Goal: Find specific page/section: Find specific page/section

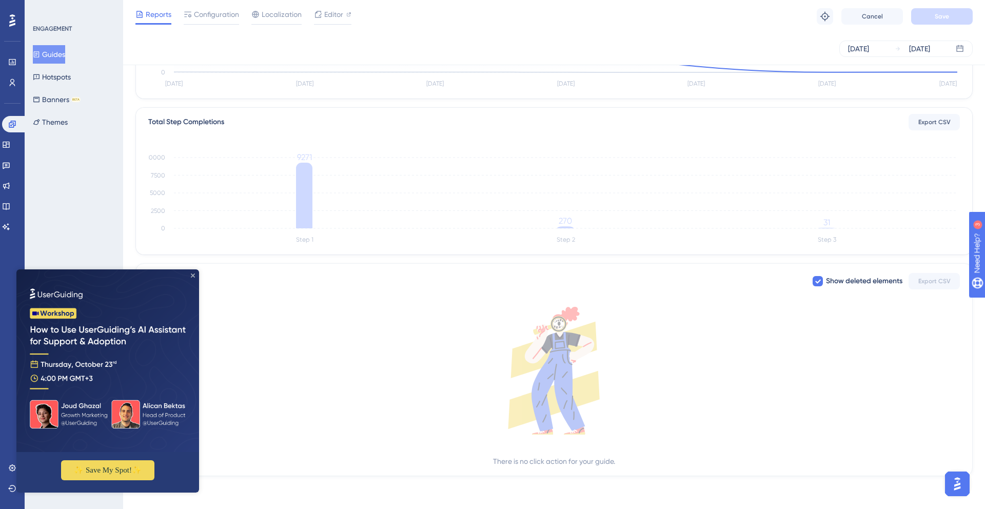
click at [191, 275] on icon "Close Preview" at bounding box center [193, 275] width 4 height 4
click at [190, 275] on span "Click Actions" at bounding box center [169, 281] width 42 height 18
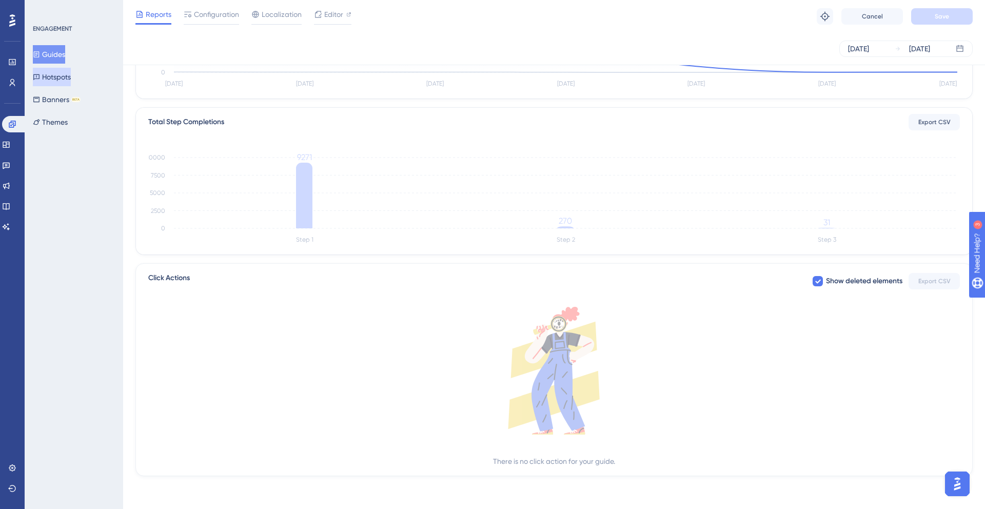
click at [51, 77] on button "Hotspots" at bounding box center [52, 77] width 38 height 18
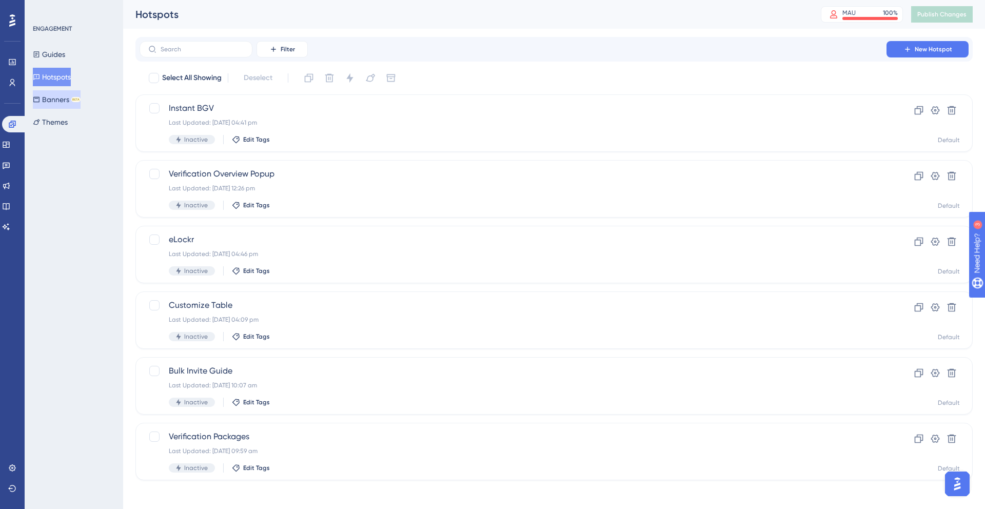
click at [65, 97] on button "Banners BETA" at bounding box center [57, 99] width 48 height 18
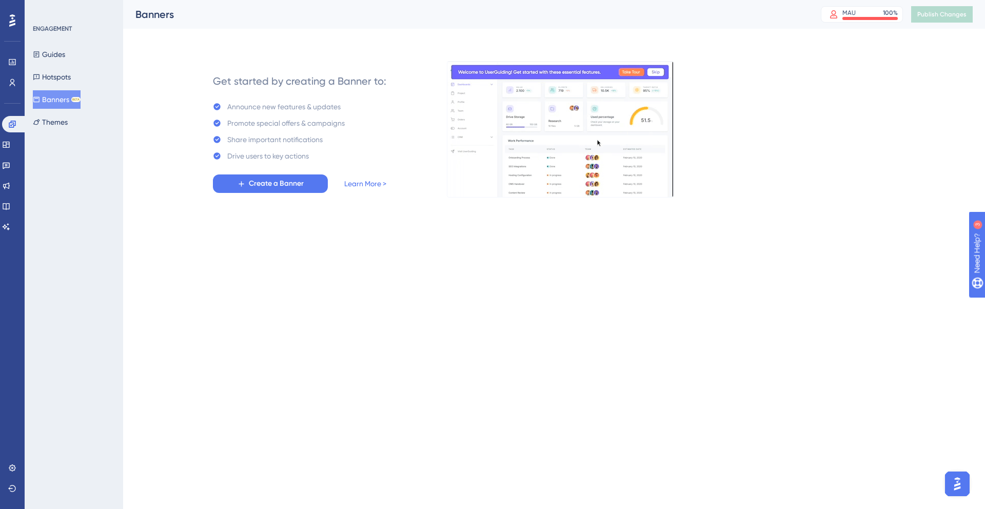
click at [185, 164] on div "Get started by creating a Banner to: Announce new features & updates Promote sp…" at bounding box center [299, 129] width 254 height 135
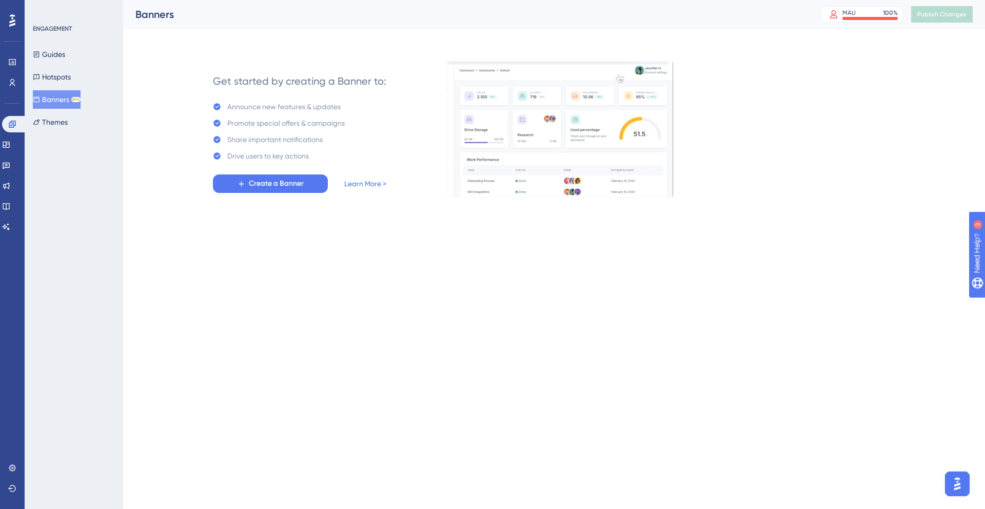
click at [79, 486] on div "ENGAGEMENT Guides Hotspots Banners BETA Themes" at bounding box center [74, 254] width 98 height 509
